Goal: Subscribe to service/newsletter

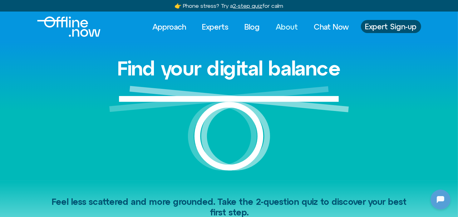
click at [290, 27] on link "About" at bounding box center [286, 27] width 33 height 14
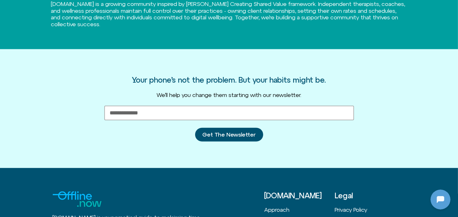
scroll to position [531, 0]
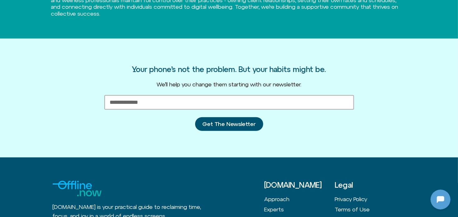
click at [125, 100] on input "Email Address" at bounding box center [229, 102] width 250 height 15
type input "**********"
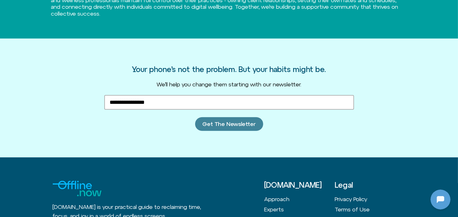
click at [235, 123] on span "Get The Newsletter" at bounding box center [229, 124] width 53 height 6
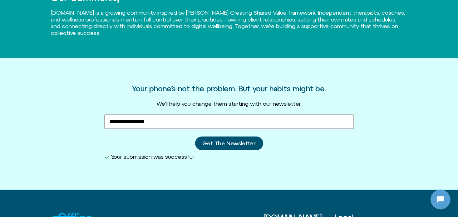
scroll to position [499, 0]
